Goal: Information Seeking & Learning: Understand process/instructions

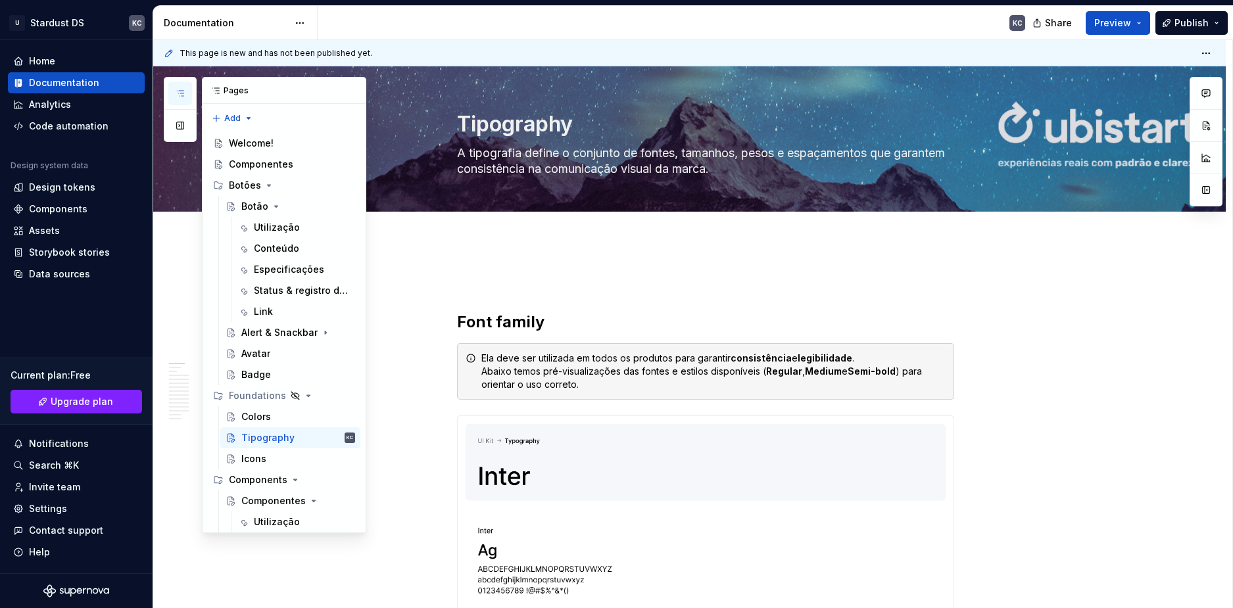
click at [178, 97] on icon "button" at bounding box center [180, 93] width 11 height 11
click at [261, 143] on div "Welcome!" at bounding box center [251, 143] width 45 height 13
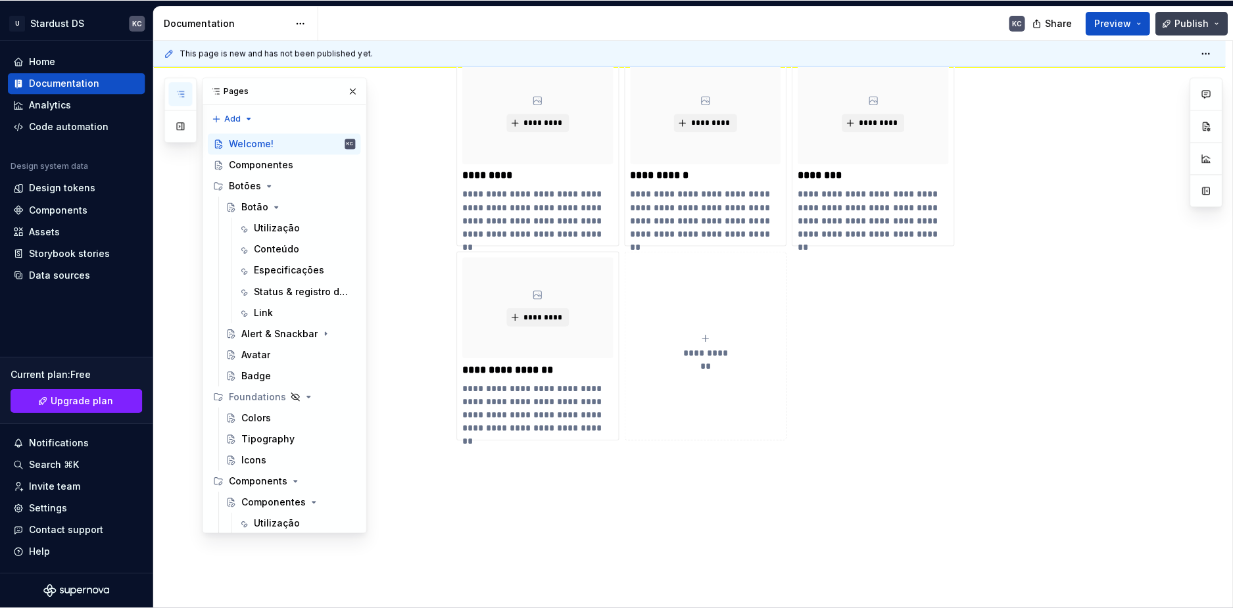
scroll to position [263, 0]
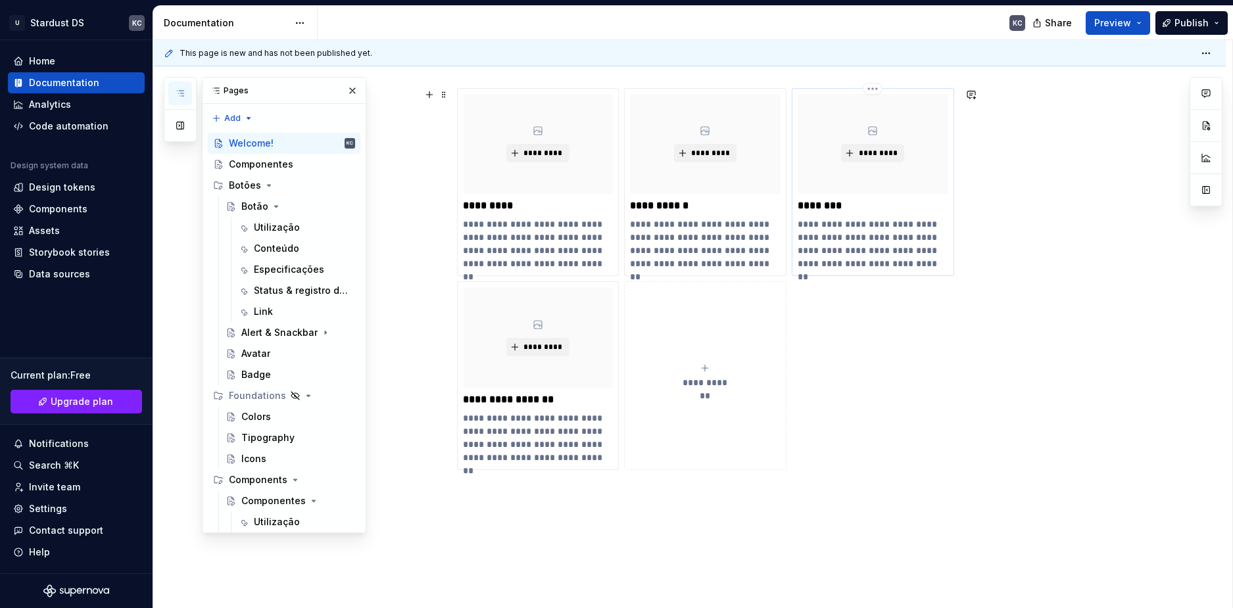
click at [823, 206] on p "********" at bounding box center [873, 205] width 151 height 13
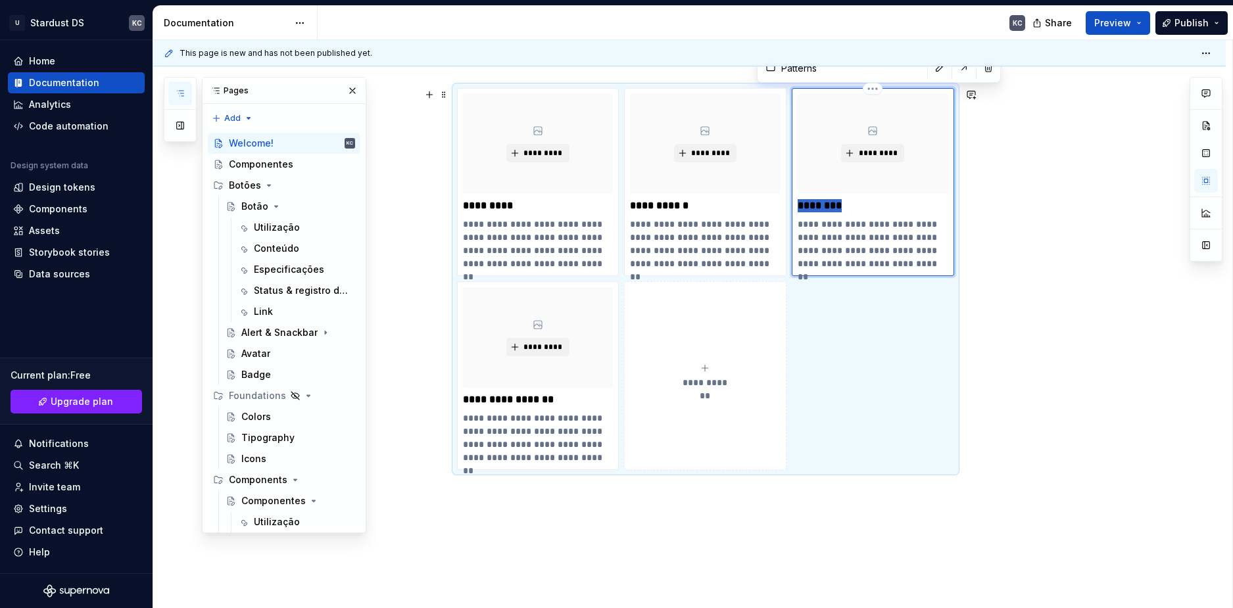
click at [823, 206] on p "********" at bounding box center [873, 205] width 151 height 13
click at [525, 395] on p "**********" at bounding box center [538, 399] width 151 height 13
type textarea "*"
type input "Resources & Tools"
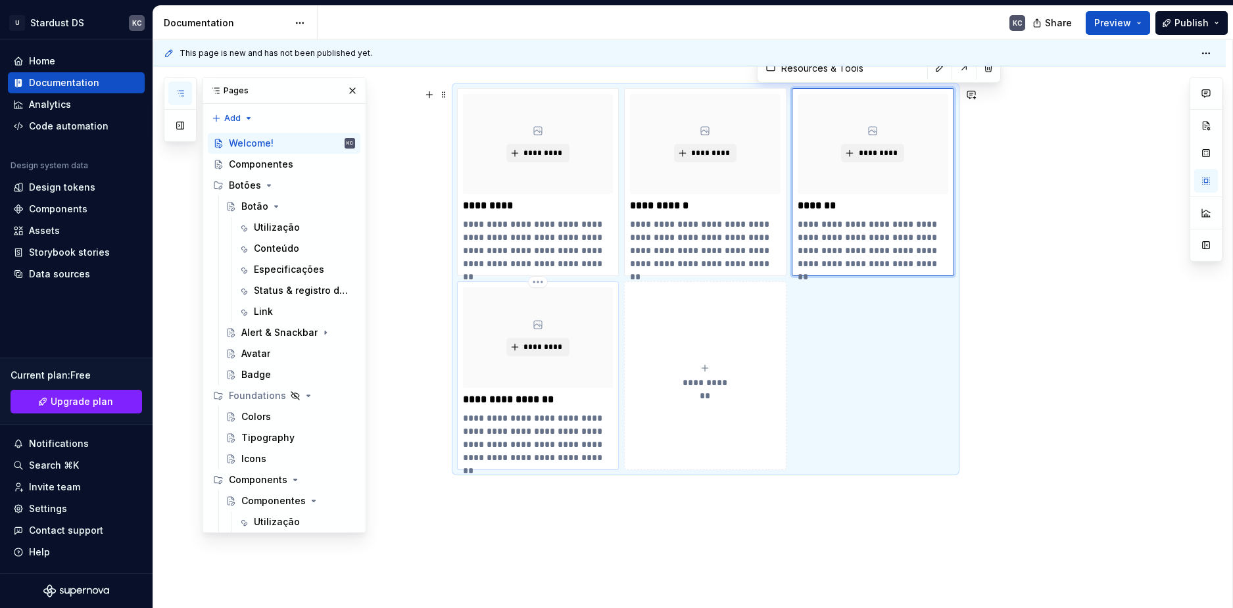
click at [525, 395] on p "**********" at bounding box center [538, 399] width 151 height 13
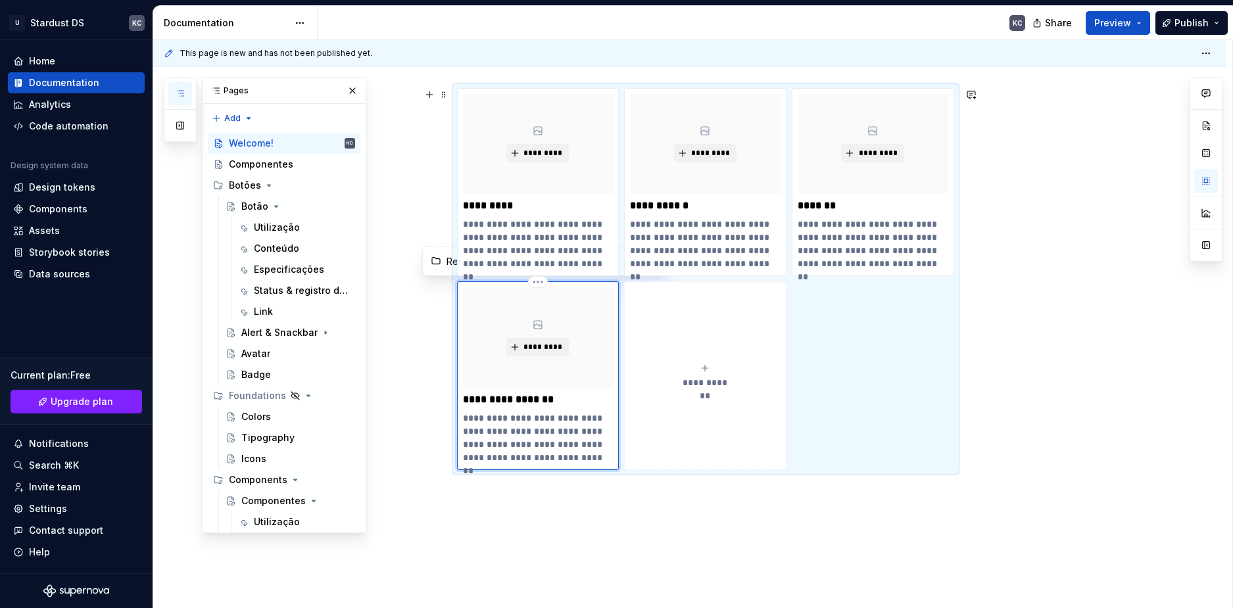
click at [525, 395] on p "**********" at bounding box center [538, 399] width 151 height 13
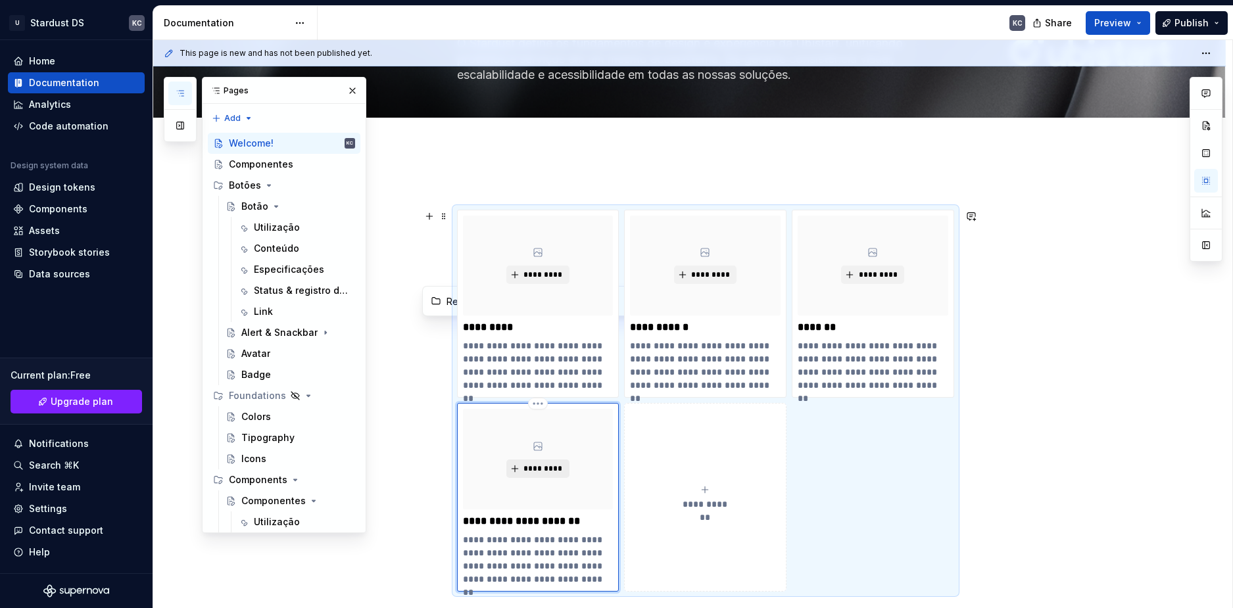
scroll to position [131, 0]
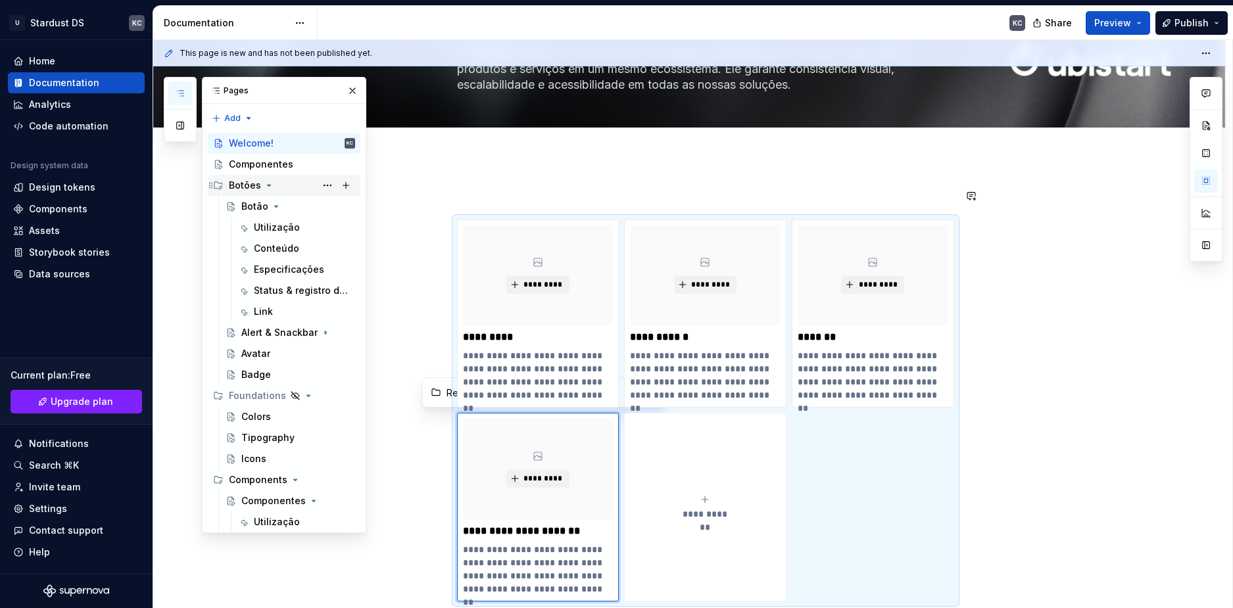
click at [275, 182] on div "Botões" at bounding box center [292, 185] width 126 height 18
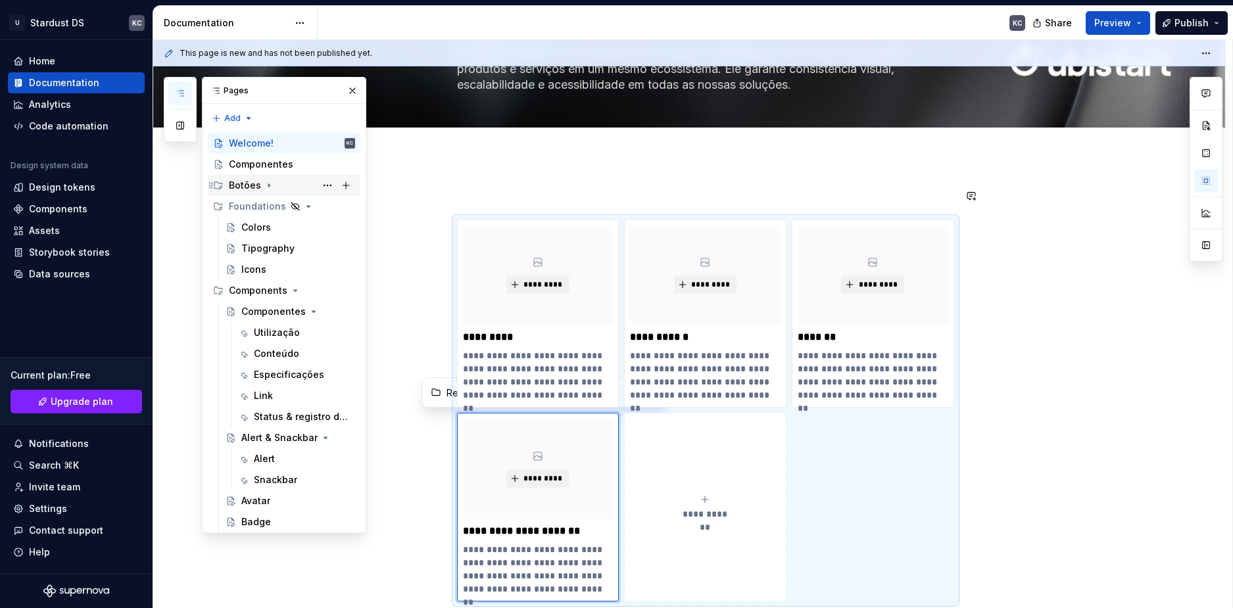
click at [289, 186] on div "Botões" at bounding box center [292, 185] width 126 height 18
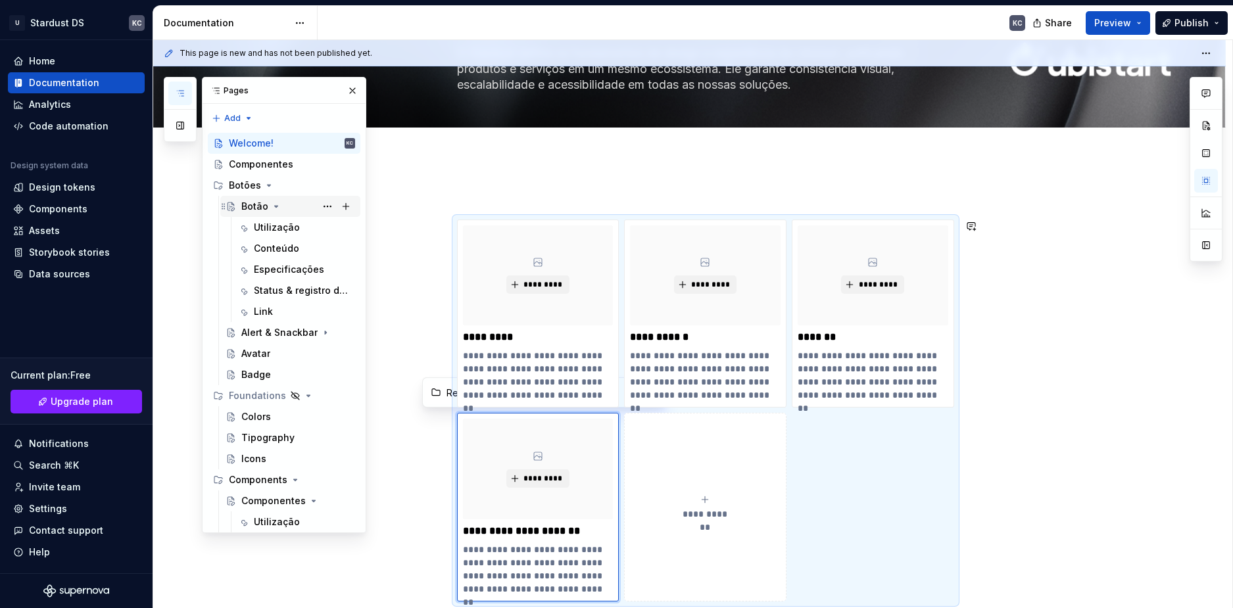
click at [287, 206] on div "Botão" at bounding box center [298, 206] width 114 height 18
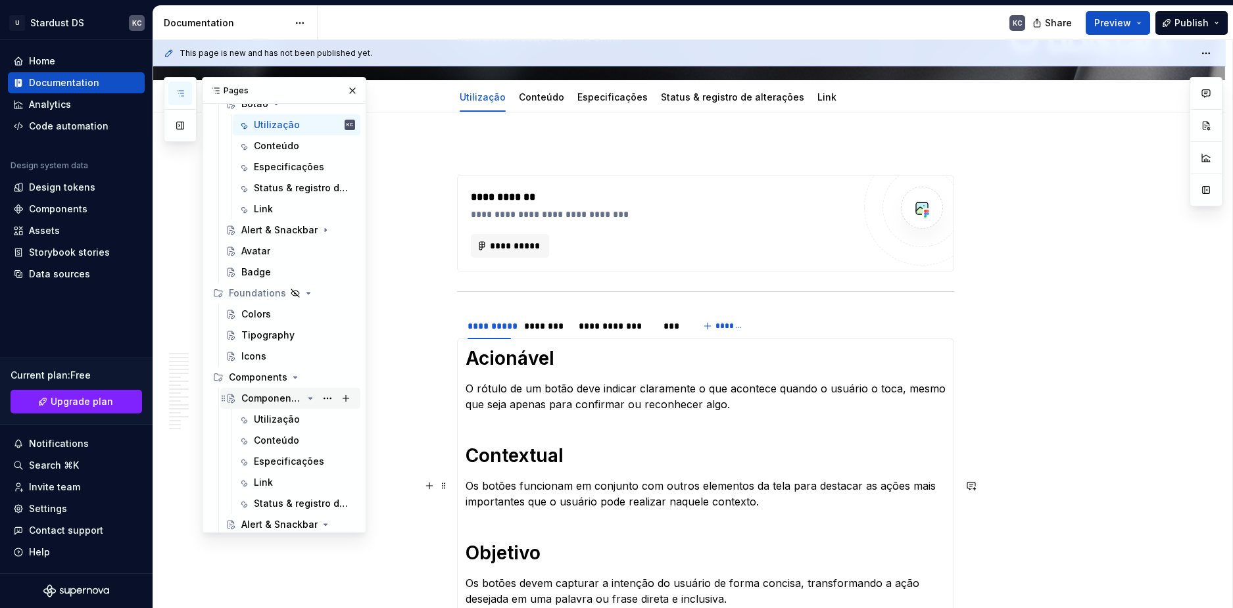
scroll to position [131, 0]
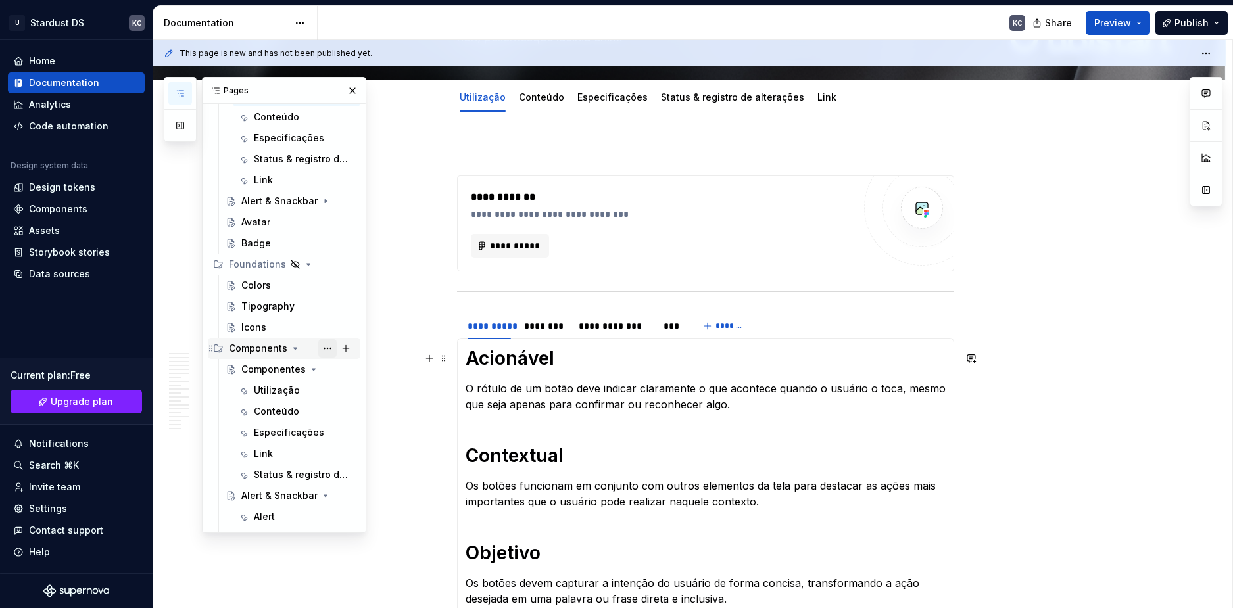
click at [323, 350] on button "Page tree" at bounding box center [327, 348] width 18 height 18
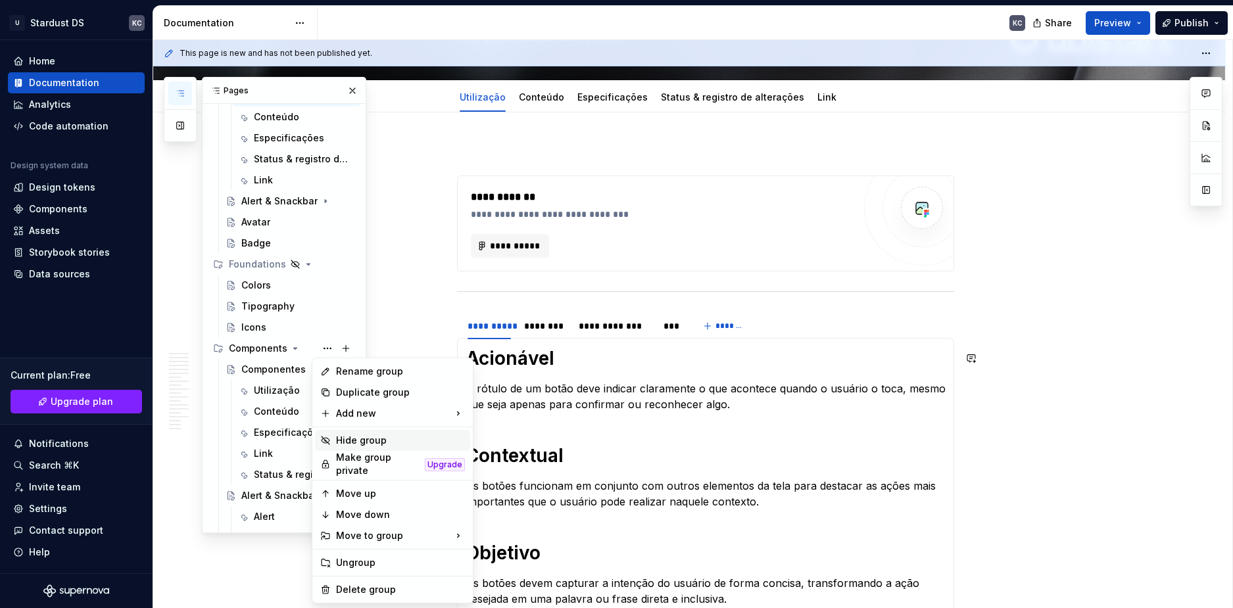
click at [361, 441] on div "Hide group" at bounding box center [400, 440] width 129 height 13
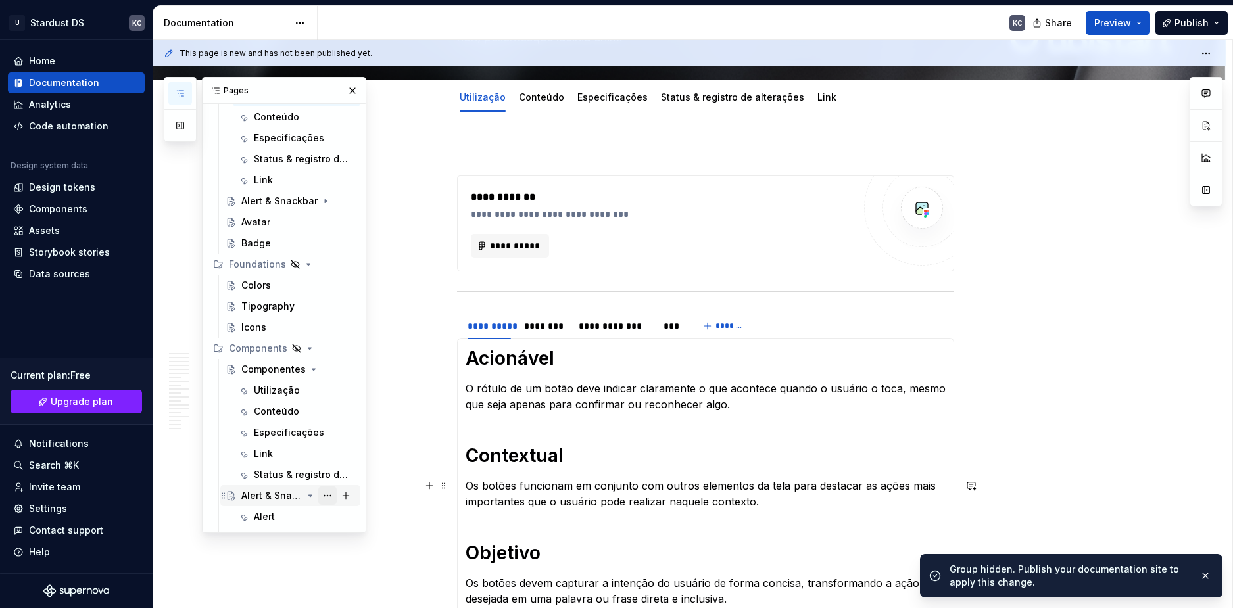
click at [325, 498] on button "Page tree" at bounding box center [327, 496] width 18 height 18
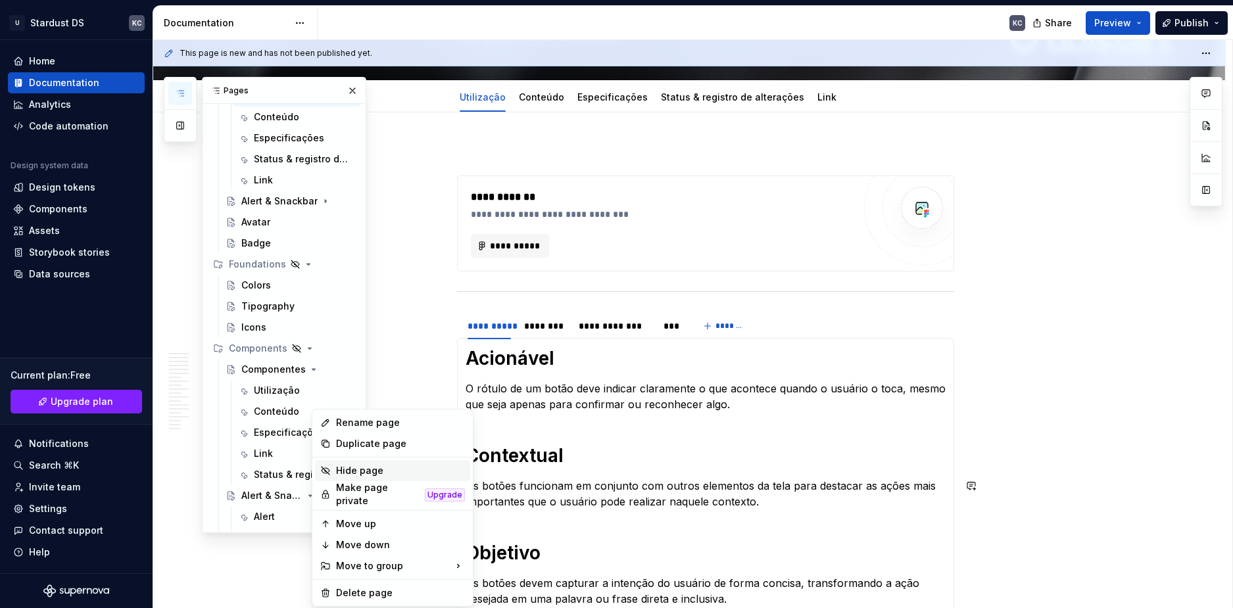
click at [348, 468] on div "Hide page" at bounding box center [400, 470] width 129 height 13
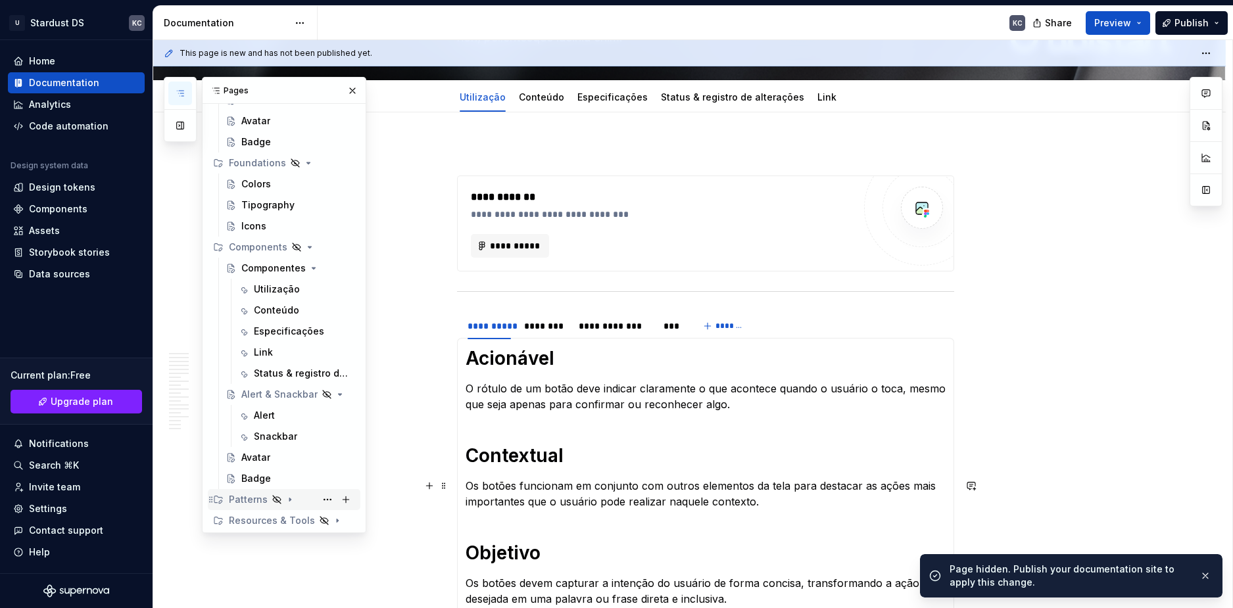
scroll to position [234, 0]
click at [320, 454] on button "Page tree" at bounding box center [327, 456] width 18 height 18
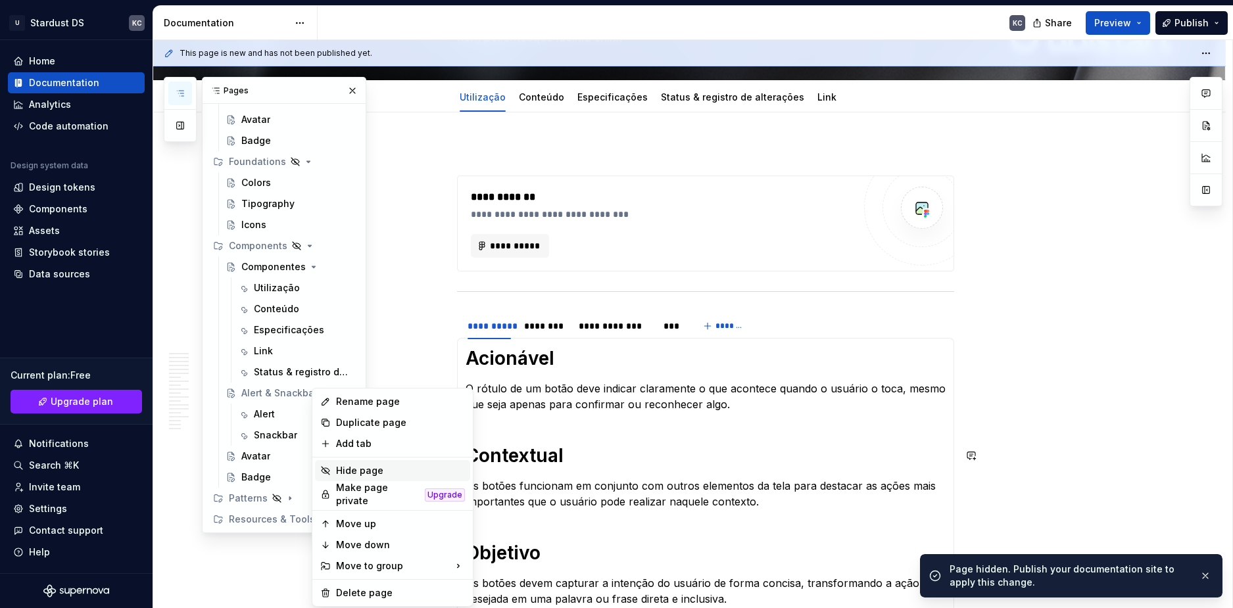
click at [352, 470] on div "Hide page" at bounding box center [400, 470] width 129 height 13
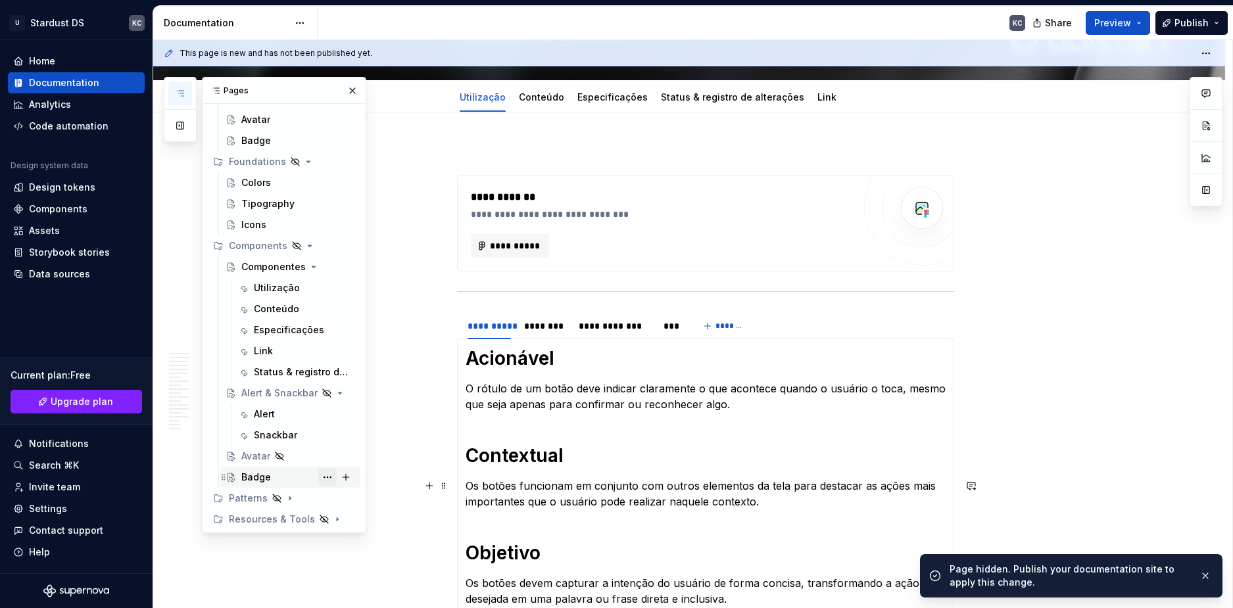
click at [322, 479] on button "Page tree" at bounding box center [327, 477] width 18 height 18
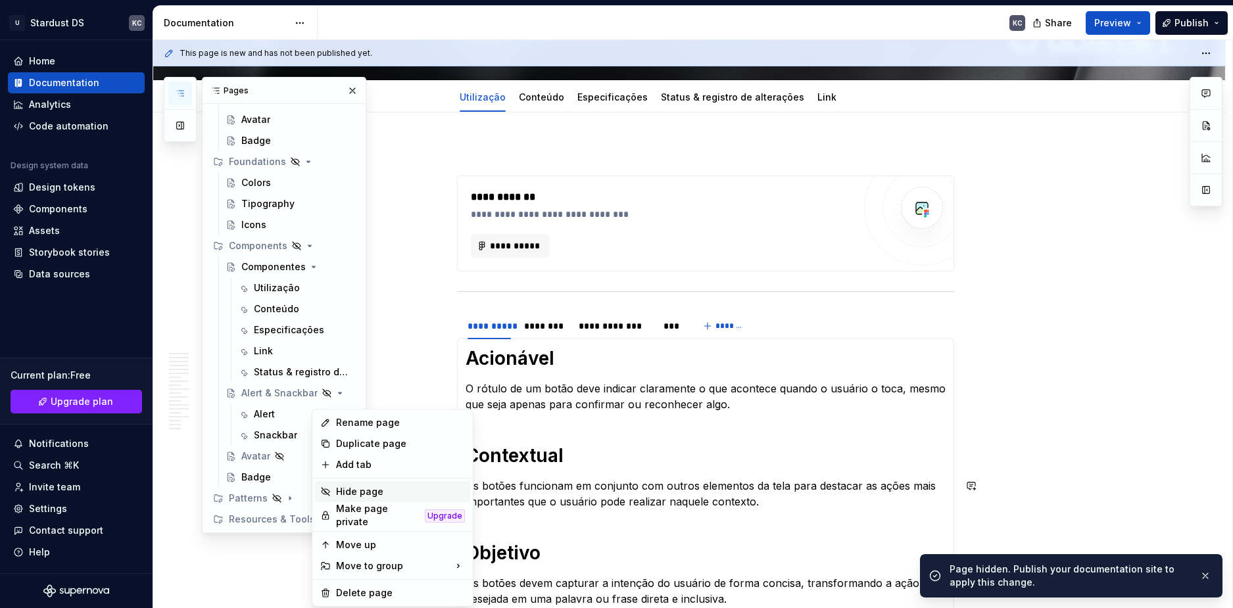
click at [356, 492] on div "Hide page" at bounding box center [400, 491] width 129 height 13
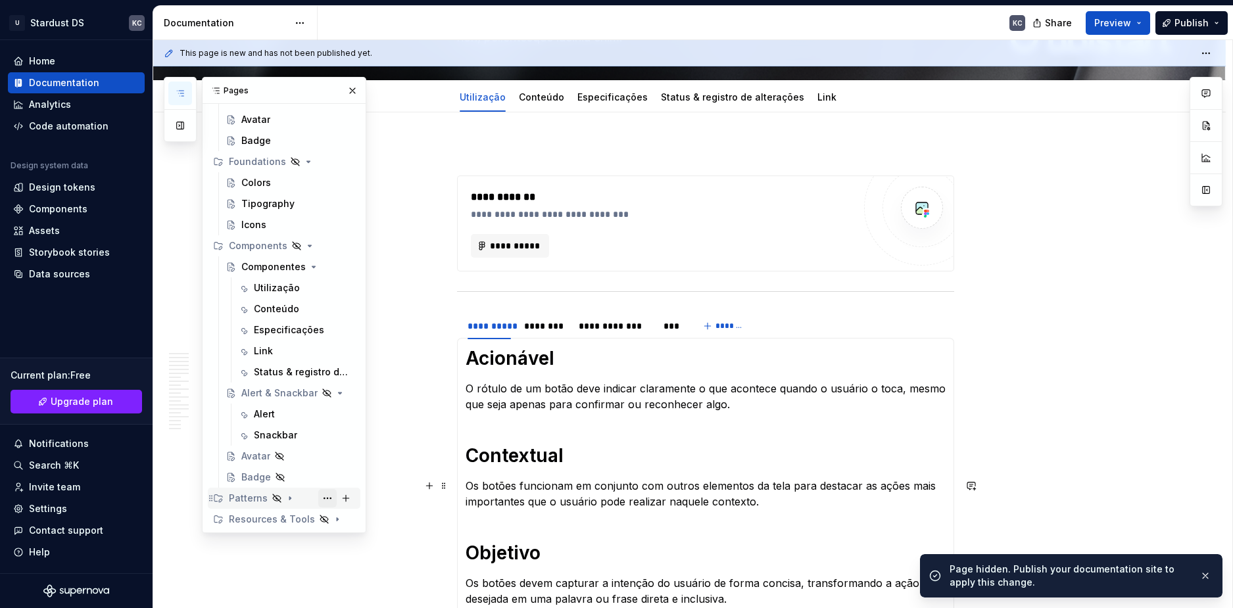
click at [322, 500] on button "Page tree" at bounding box center [327, 498] width 18 height 18
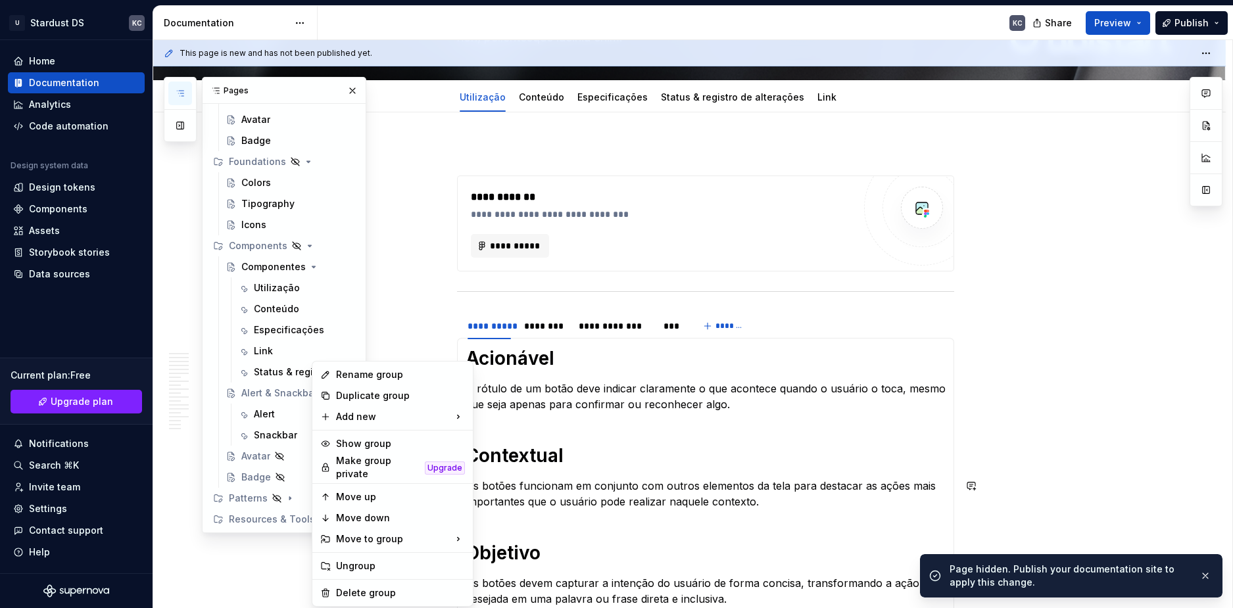
click at [306, 245] on div "Pages Add Accessibility guide for tree Page tree. Navigate the tree with the ar…" at bounding box center [265, 305] width 203 height 456
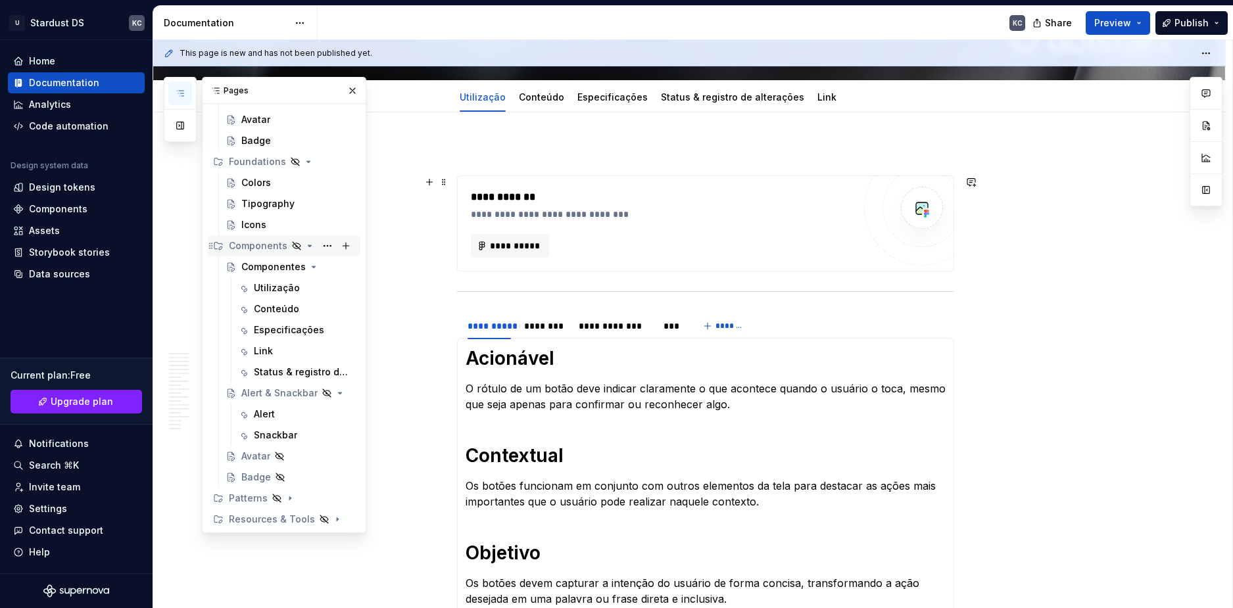
click at [306, 247] on icon "Page tree" at bounding box center [309, 246] width 11 height 11
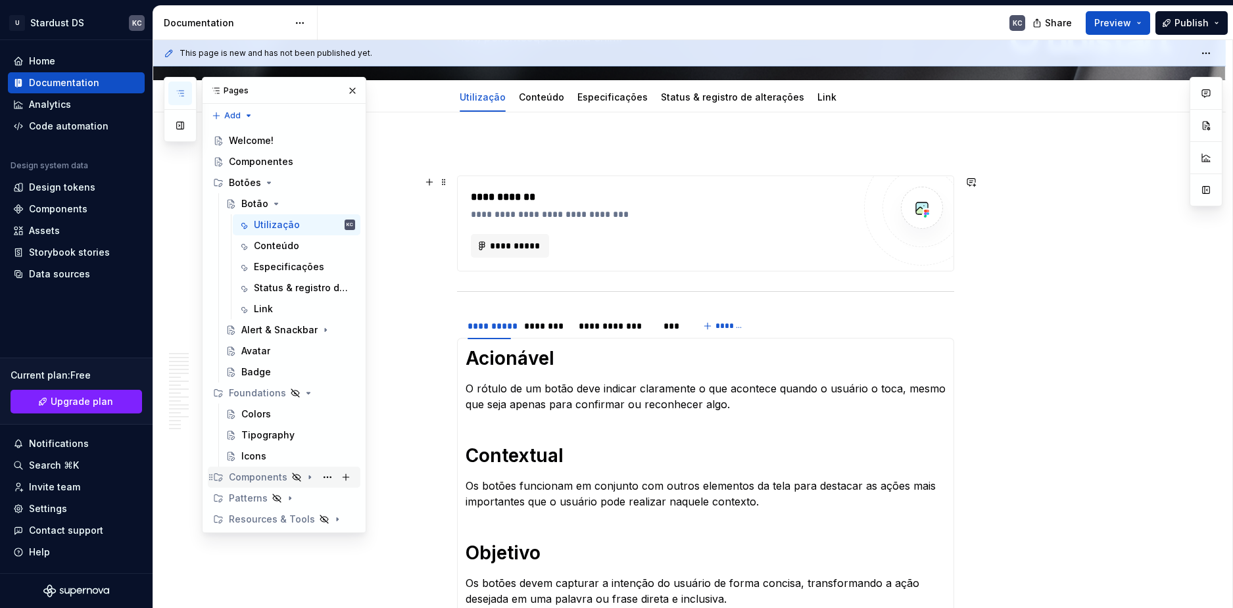
scroll to position [3, 0]
click at [303, 394] on icon "Page tree" at bounding box center [308, 393] width 11 height 11
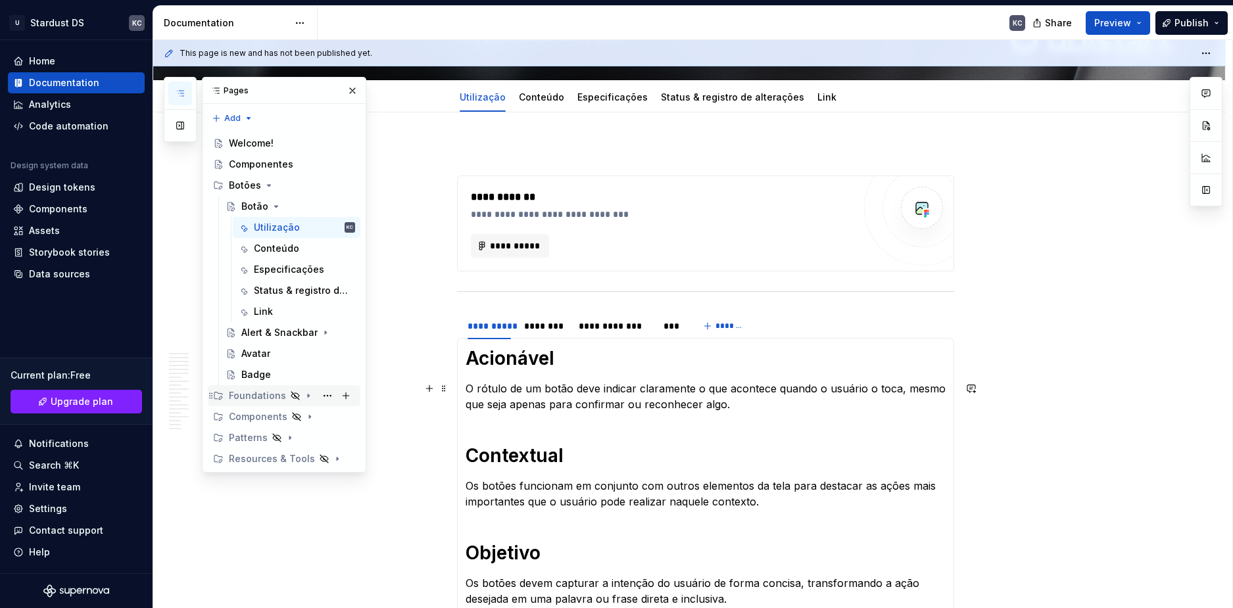
scroll to position [0, 0]
click at [330, 333] on button "Page tree" at bounding box center [327, 332] width 18 height 18
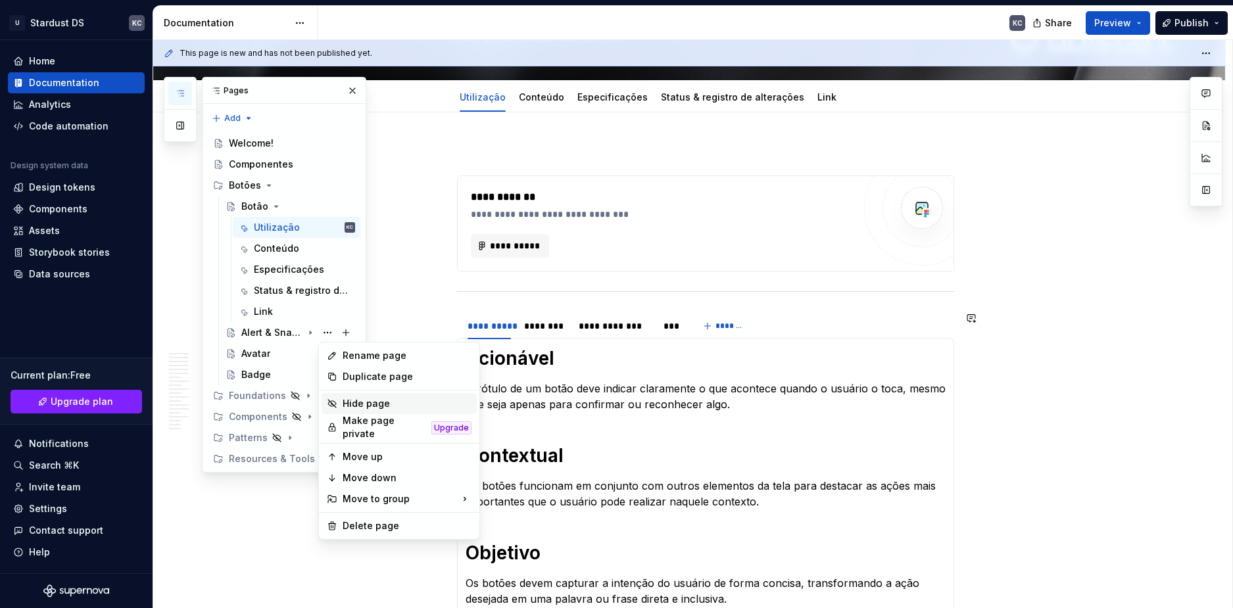
click at [358, 402] on div "Hide page" at bounding box center [407, 403] width 129 height 13
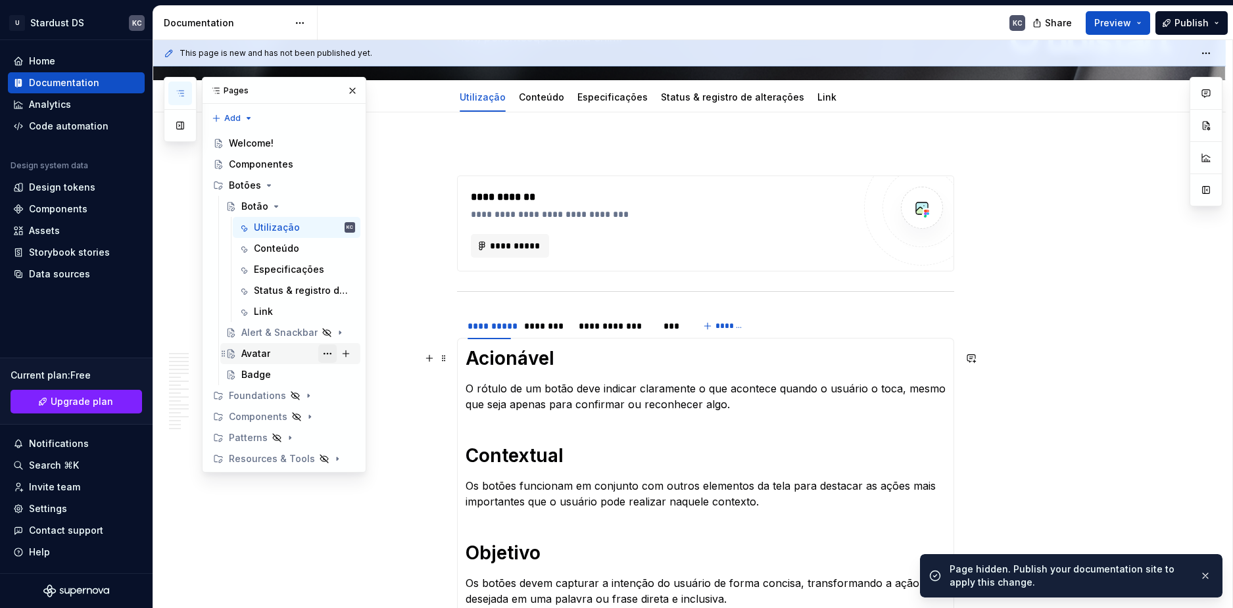
click at [330, 354] on button "Page tree" at bounding box center [327, 354] width 18 height 18
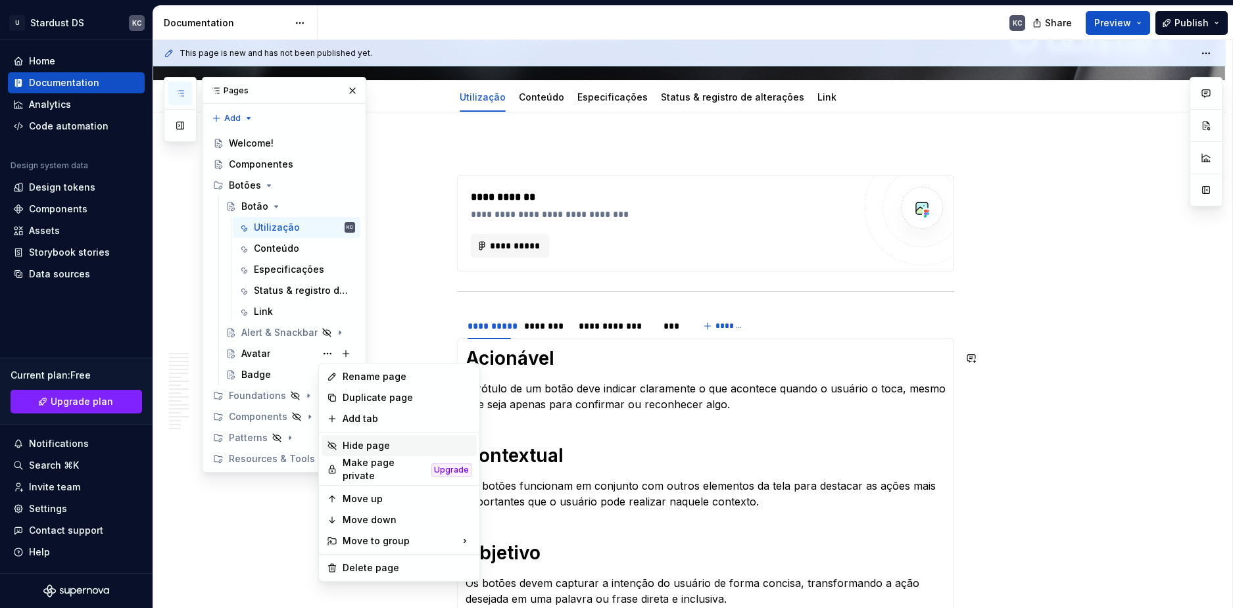
click at [375, 448] on div "Hide page" at bounding box center [407, 445] width 129 height 13
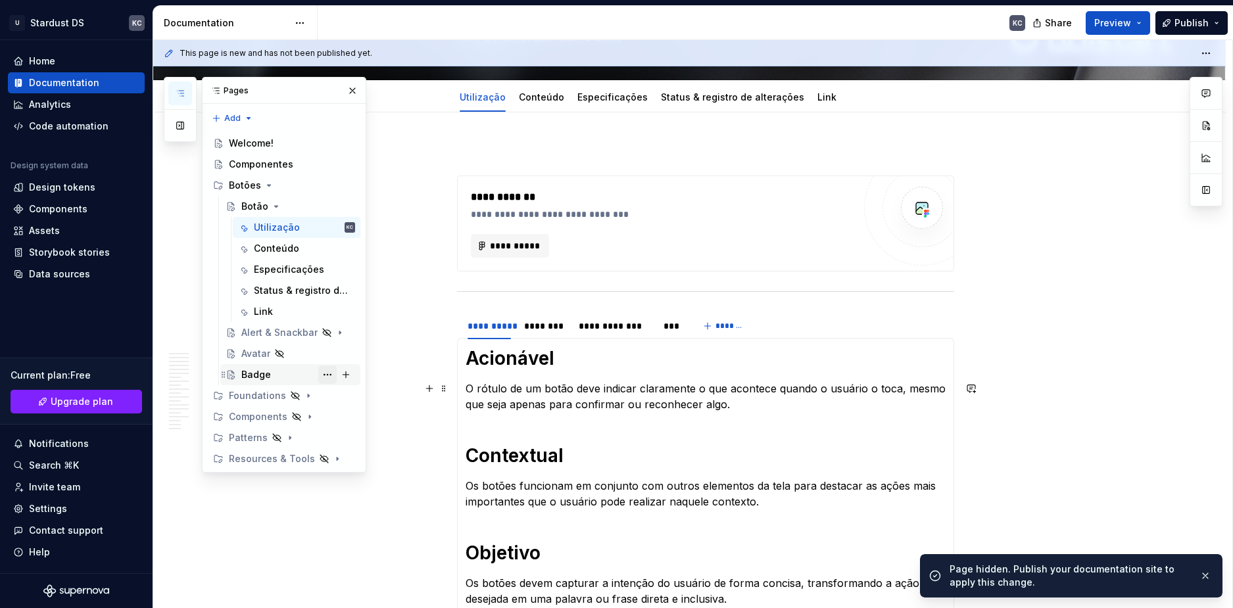
click at [329, 375] on button "Page tree" at bounding box center [327, 375] width 18 height 18
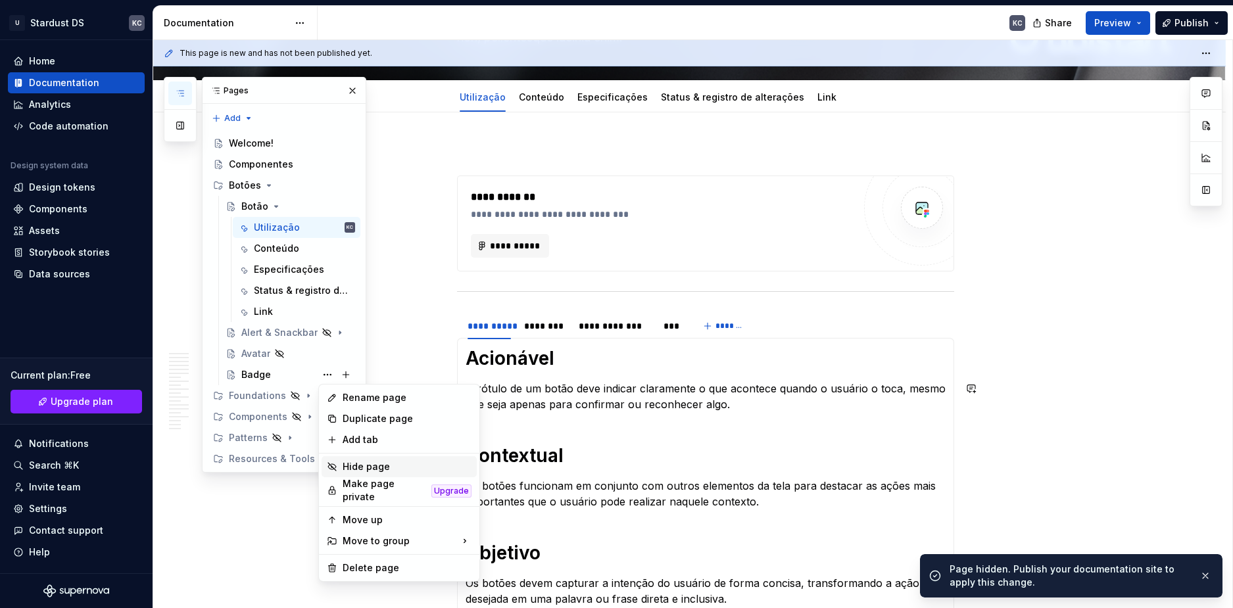
click at [373, 460] on div "Hide page" at bounding box center [407, 466] width 129 height 13
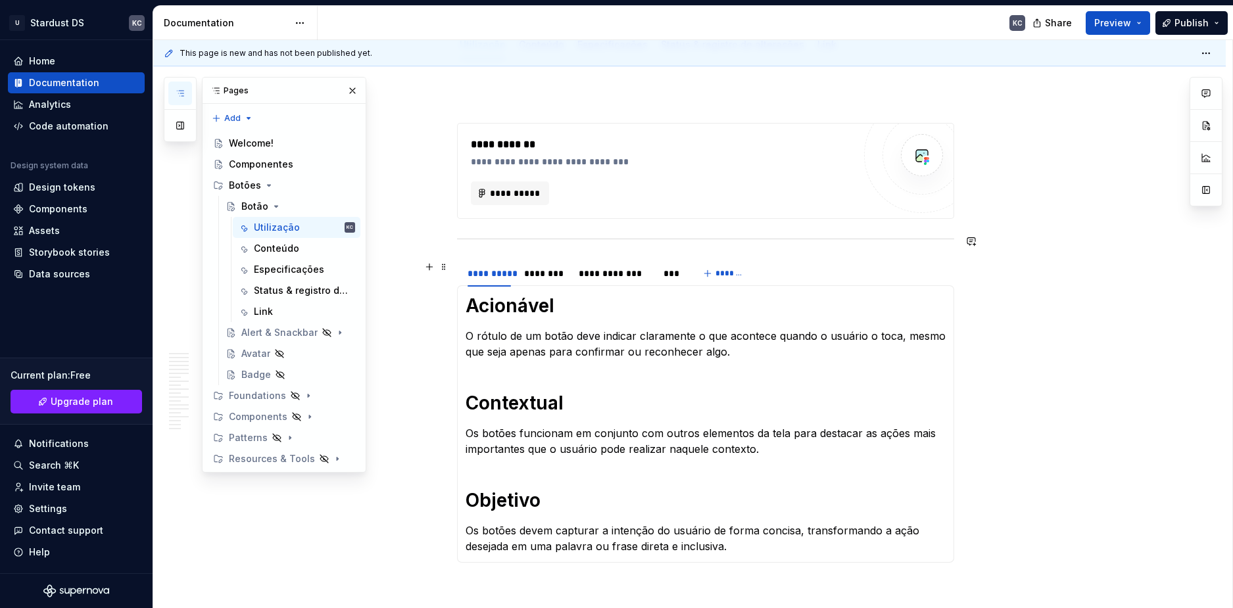
scroll to position [263, 0]
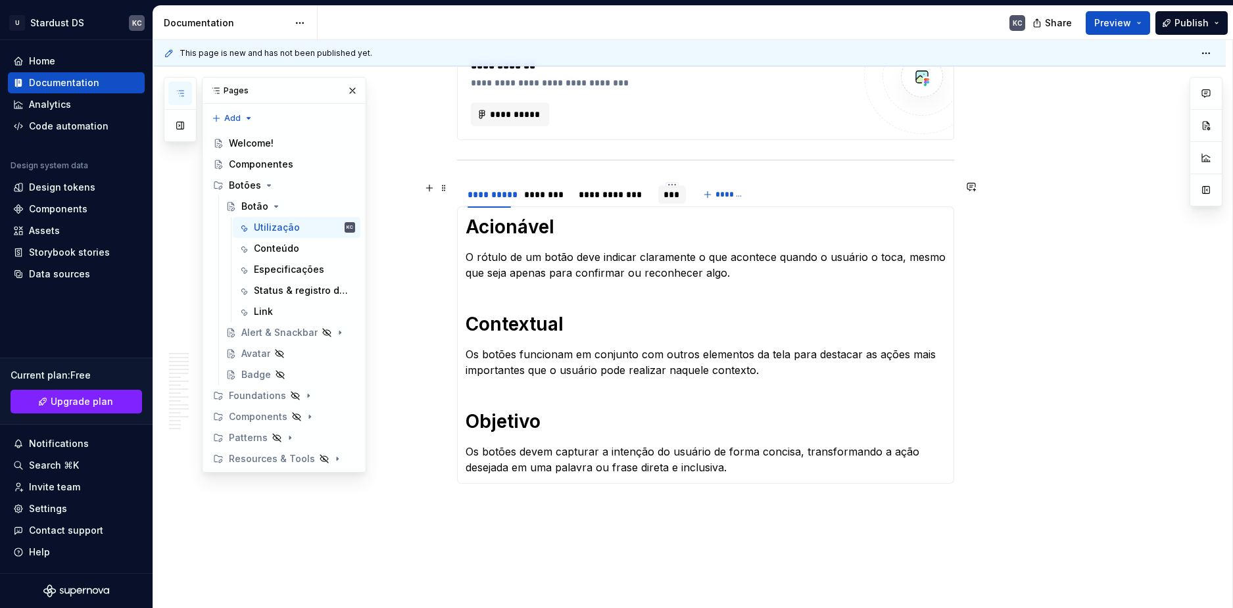
click at [668, 202] on div "***" at bounding box center [672, 194] width 28 height 18
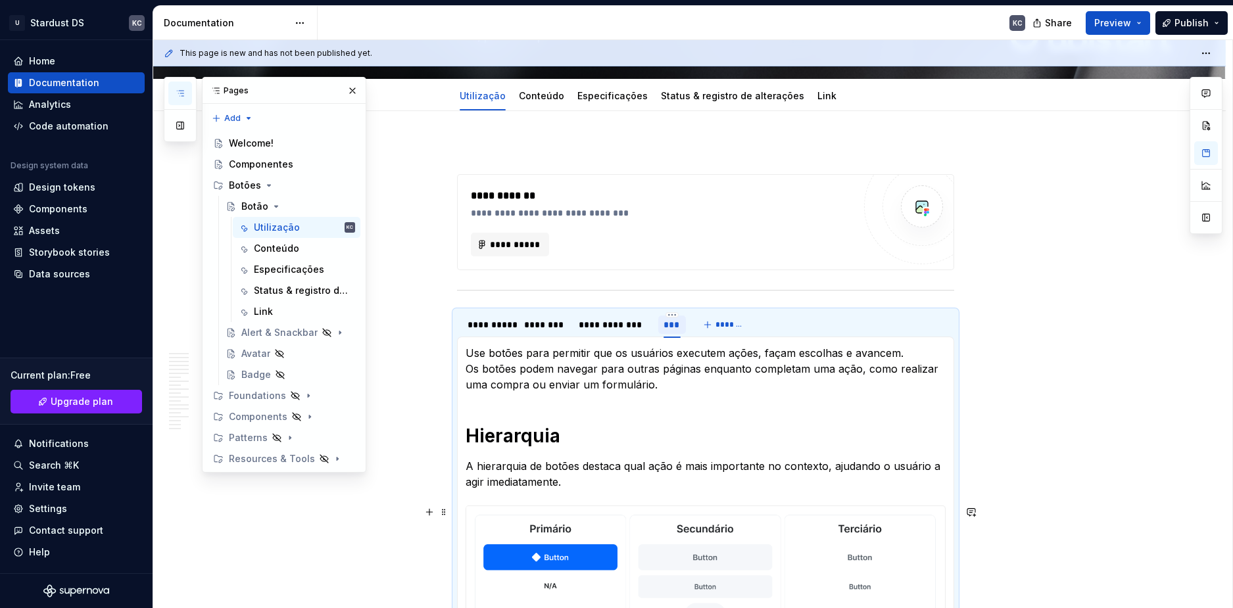
scroll to position [131, 0]
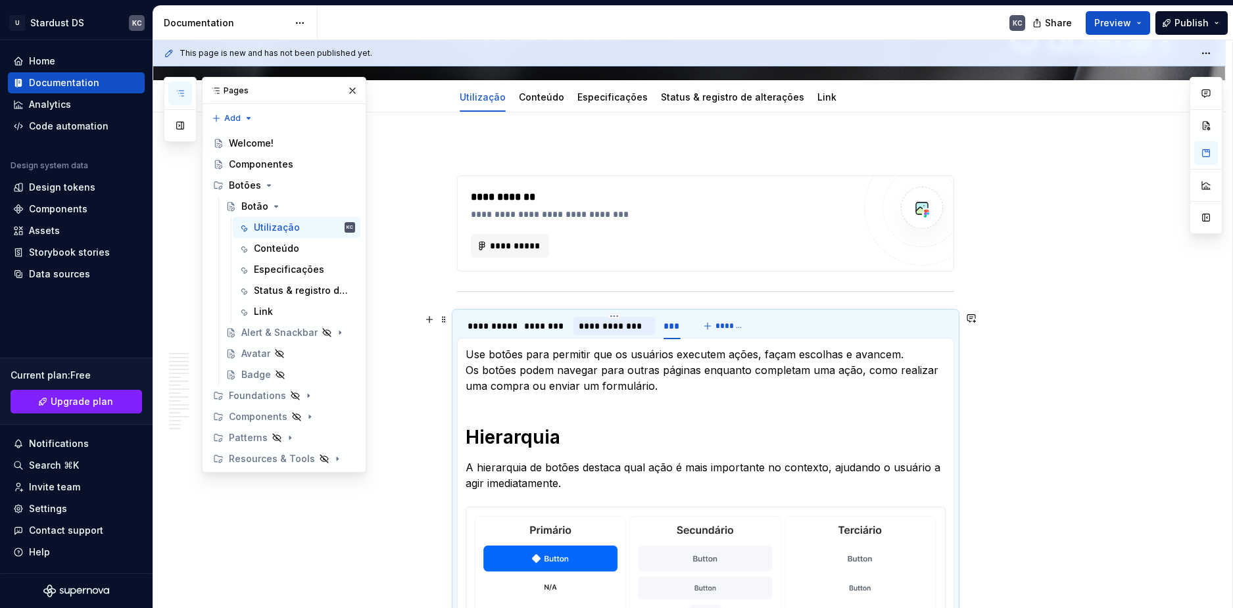
click at [633, 333] on div "**********" at bounding box center [614, 326] width 82 height 18
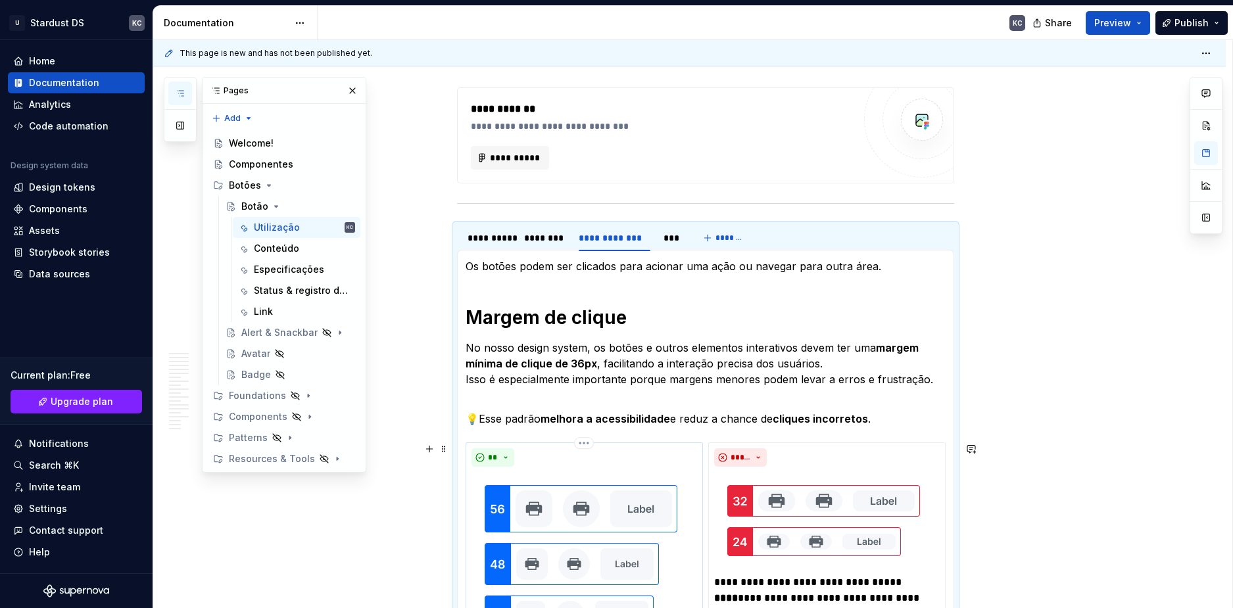
scroll to position [18, 0]
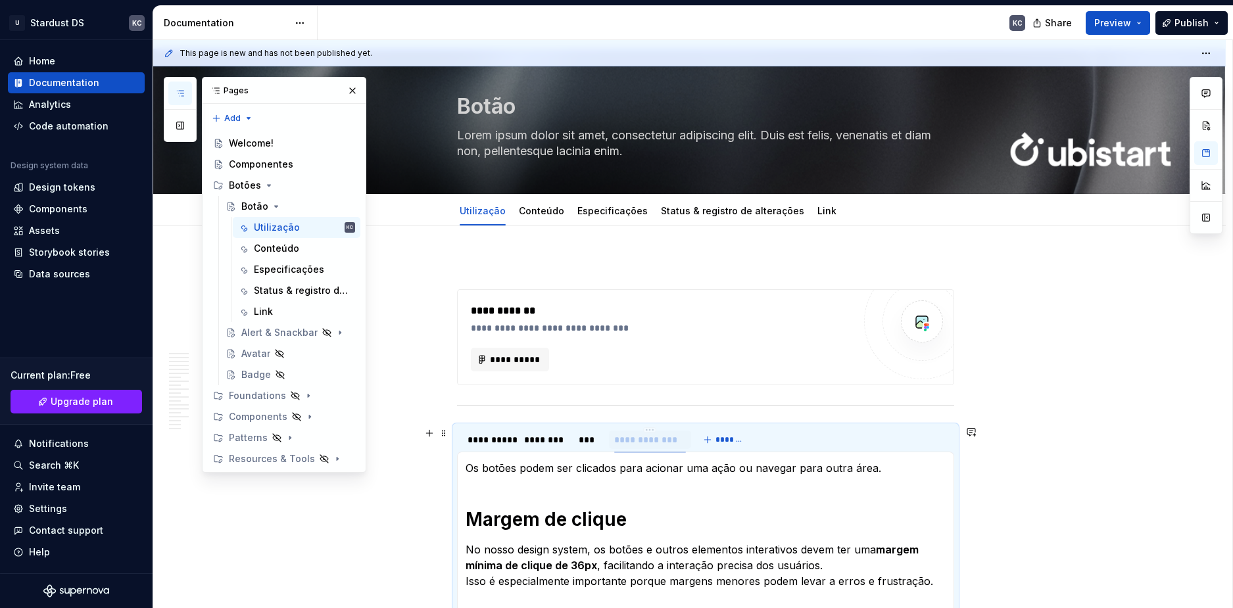
drag, startPoint x: 623, startPoint y: 444, endPoint x: 688, endPoint y: 443, distance: 65.1
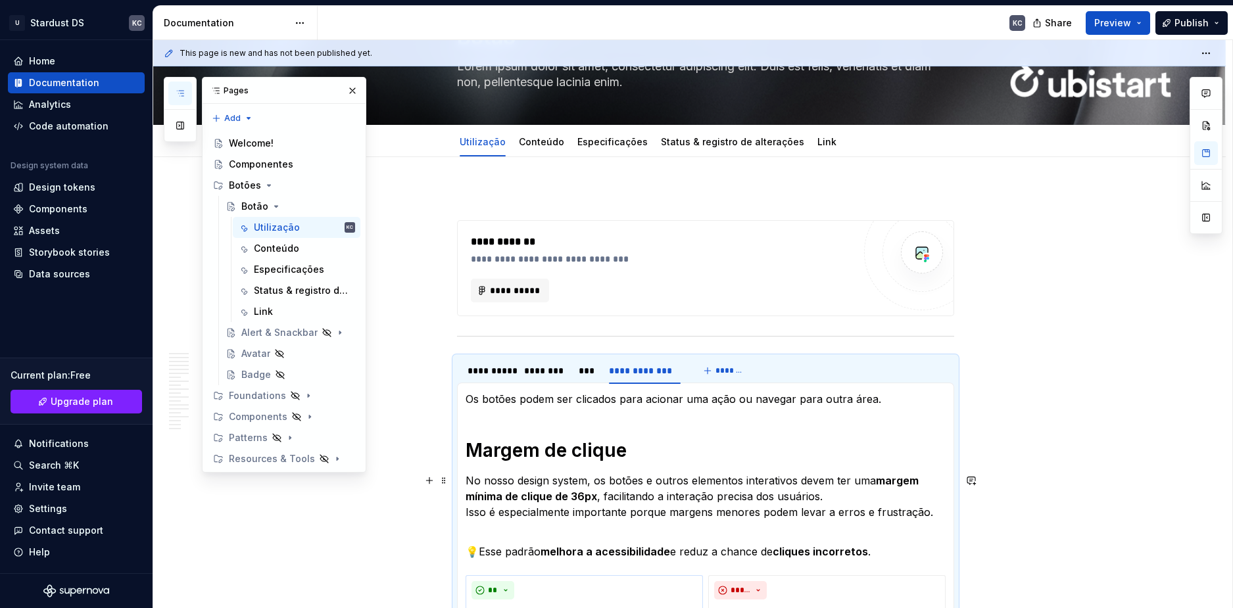
scroll to position [84, 0]
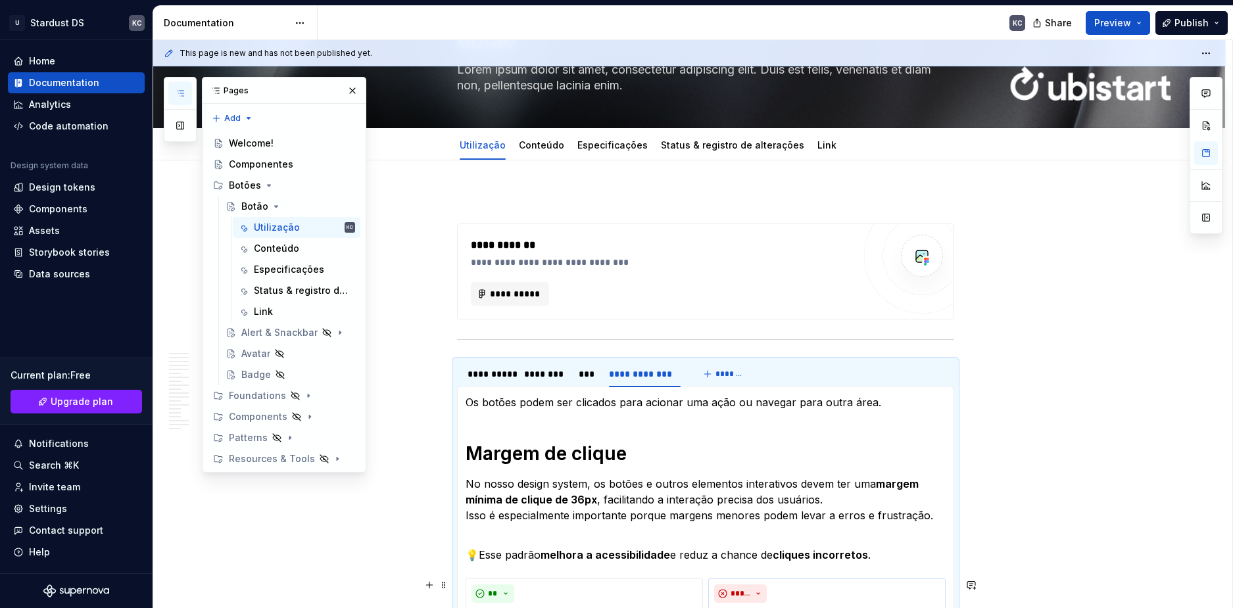
type textarea "*"
